Goal: Transaction & Acquisition: Download file/media

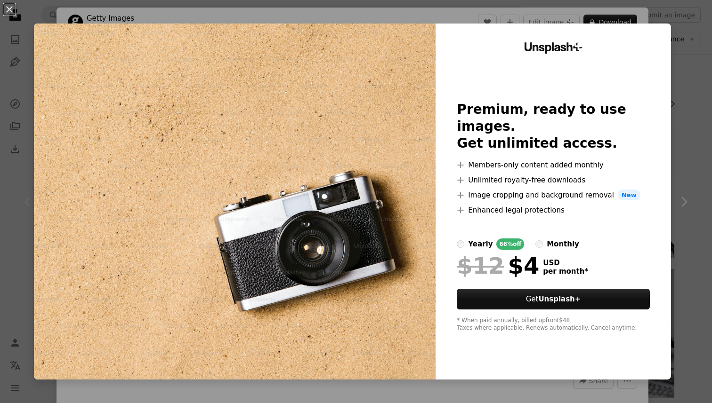
click at [687, 73] on div "An X shape Unsplash+ Premium, ready to use images. Get unlimited access. A plus…" at bounding box center [356, 201] width 712 height 403
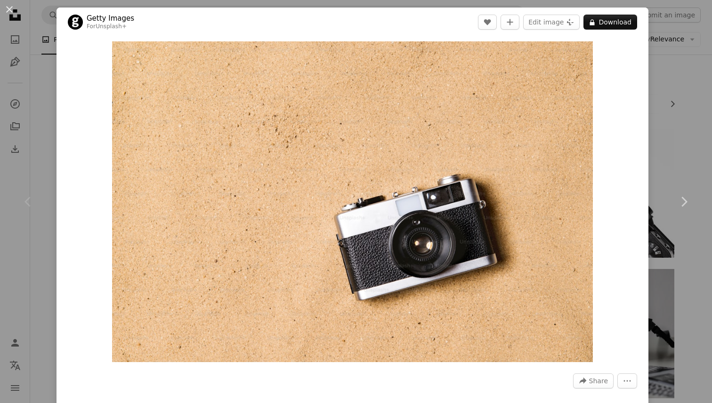
click at [671, 81] on div "An X shape Chevron left Chevron right Getty Images For Unsplash+ A heart A plus…" at bounding box center [356, 201] width 712 height 403
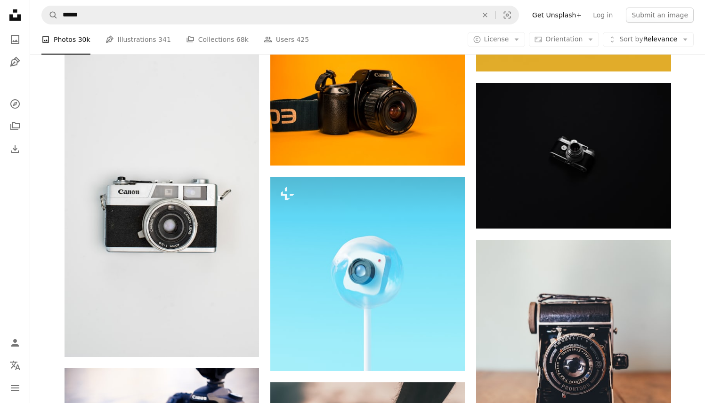
scroll to position [2504, 0]
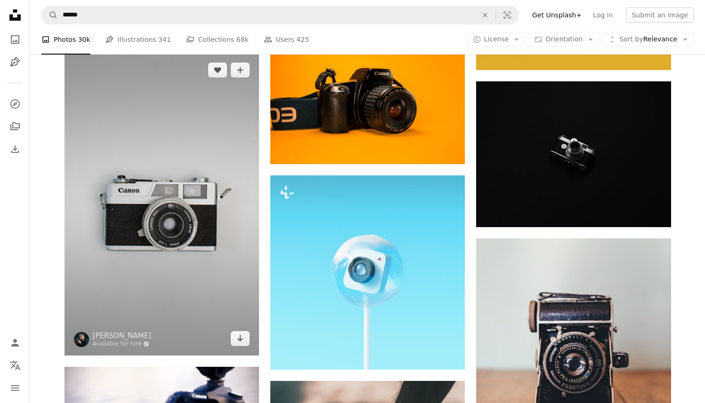
click at [249, 207] on img at bounding box center [162, 204] width 194 height 302
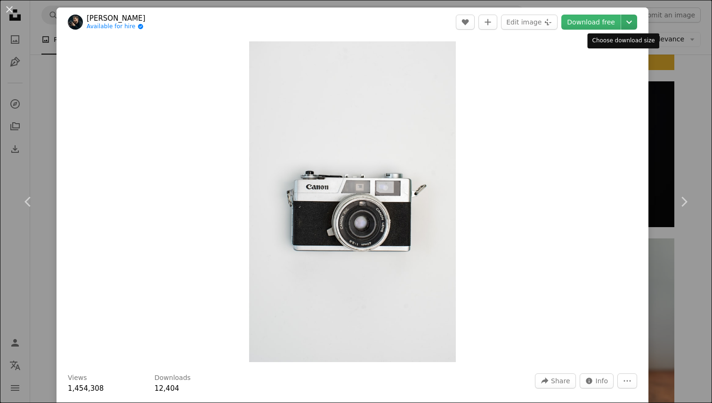
click at [624, 25] on icon "Chevron down" at bounding box center [628, 21] width 15 height 11
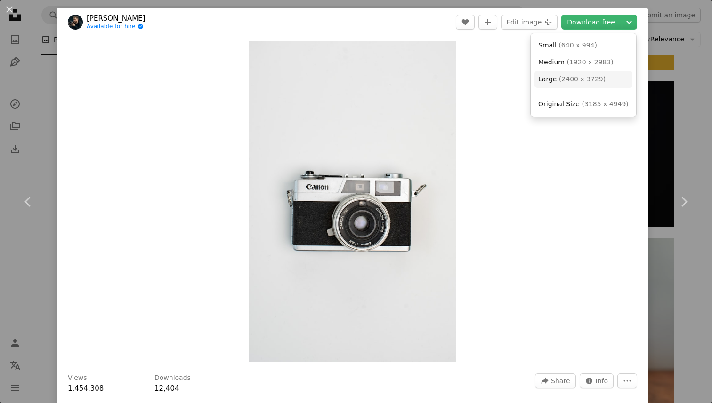
click at [592, 81] on span "( 2400 x 3729 )" at bounding box center [582, 79] width 47 height 8
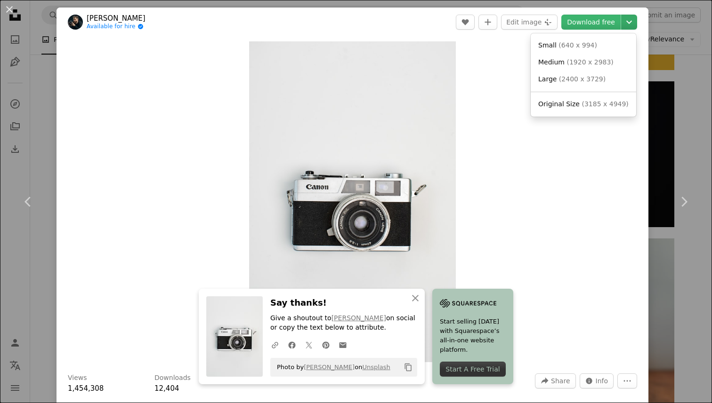
click at [623, 23] on icon "Chevron down" at bounding box center [628, 21] width 15 height 11
click at [609, 109] on span "Original Size ( 3185 x 4949 )" at bounding box center [583, 104] width 90 height 9
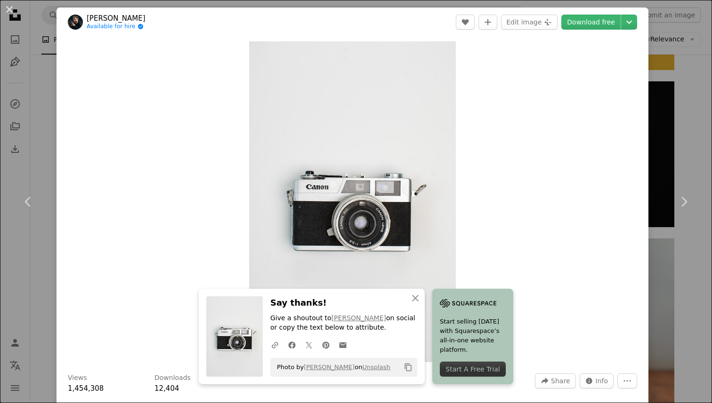
click at [37, 130] on div "An X shape Chevron left Chevron right An X shape Close Say thanks! Give a shout…" at bounding box center [356, 201] width 712 height 403
